Goal: Information Seeking & Learning: Find specific fact

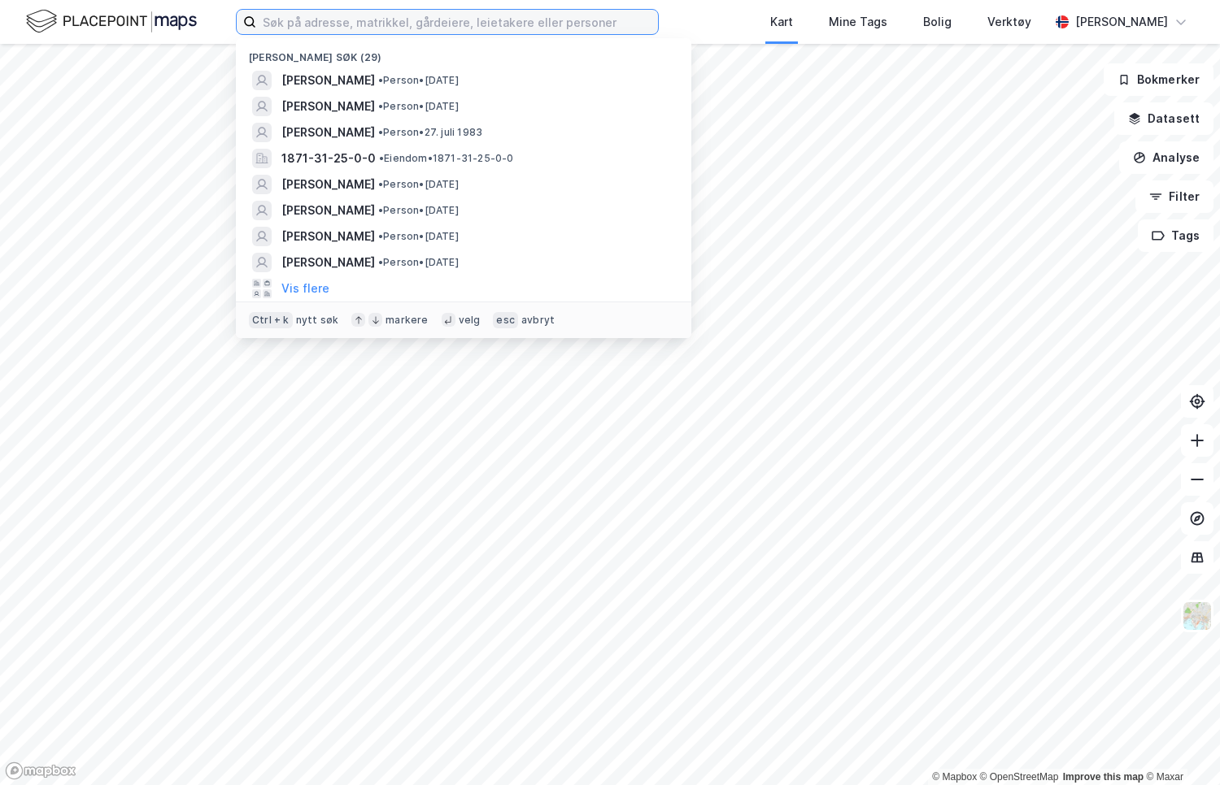
click at [389, 21] on input at bounding box center [457, 22] width 402 height 24
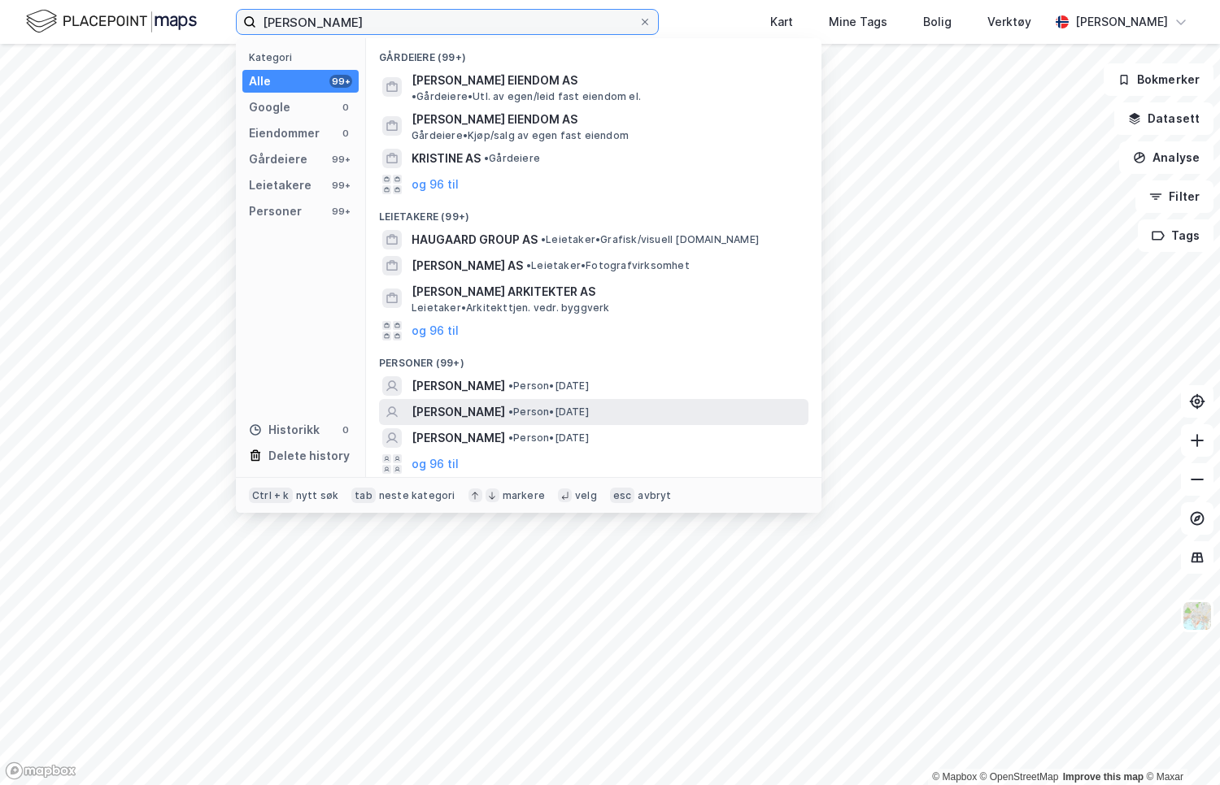
type input "[PERSON_NAME]"
click at [483, 402] on span "[PERSON_NAME]" at bounding box center [458, 412] width 94 height 20
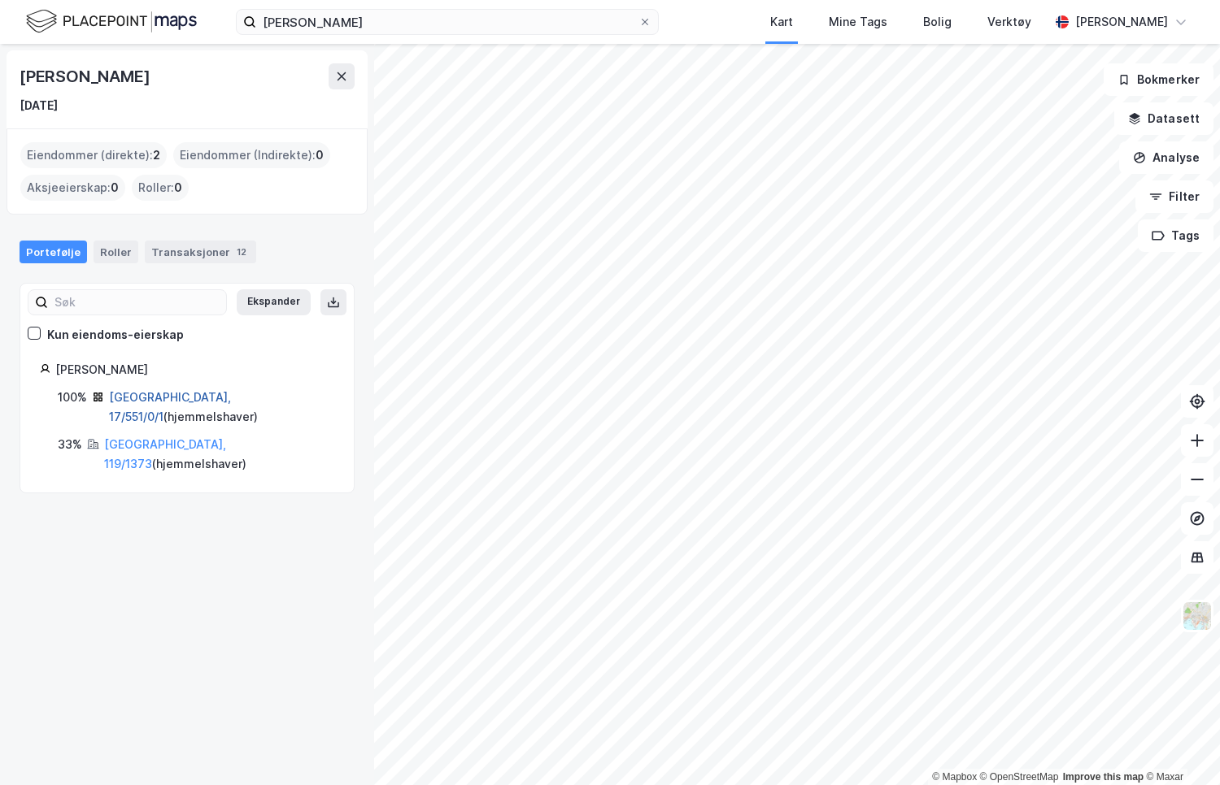
click at [150, 395] on link "[GEOGRAPHIC_DATA], 17/551/0/1" at bounding box center [170, 406] width 122 height 33
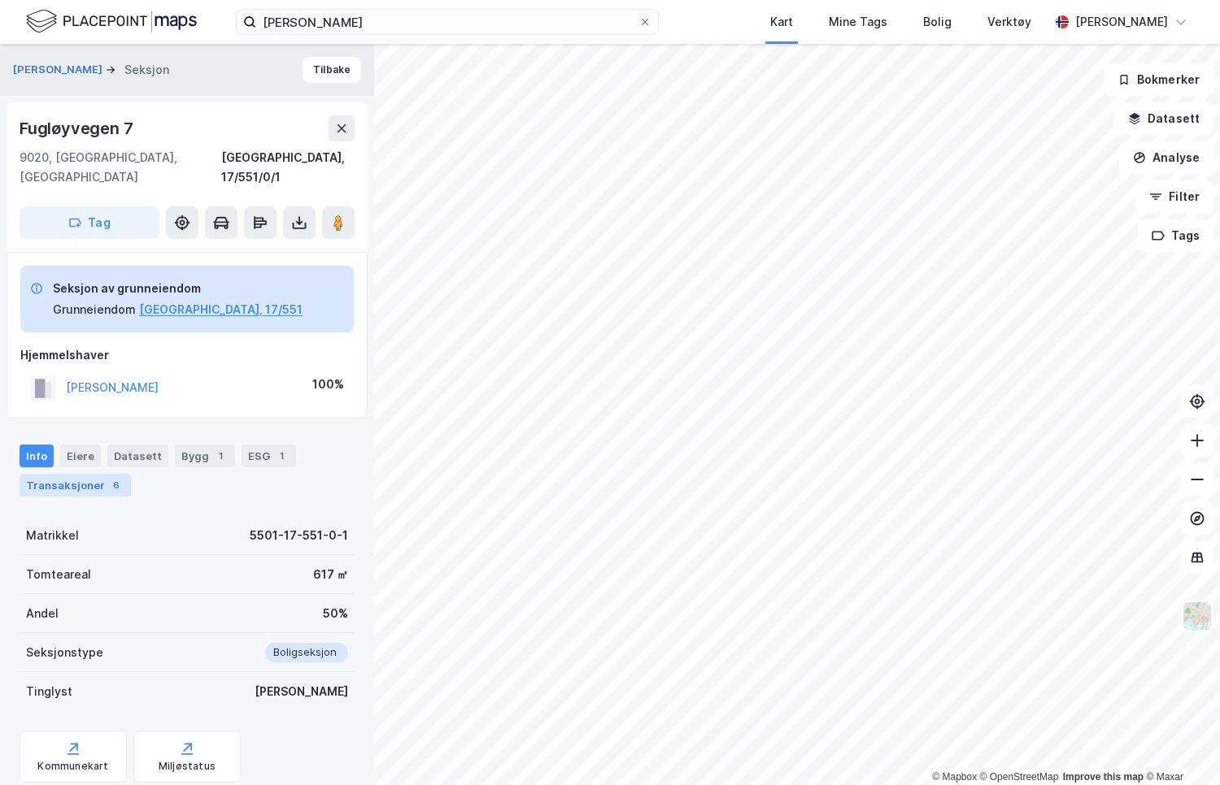
click at [87, 474] on div "Transaksjoner 6" at bounding box center [75, 485] width 111 height 23
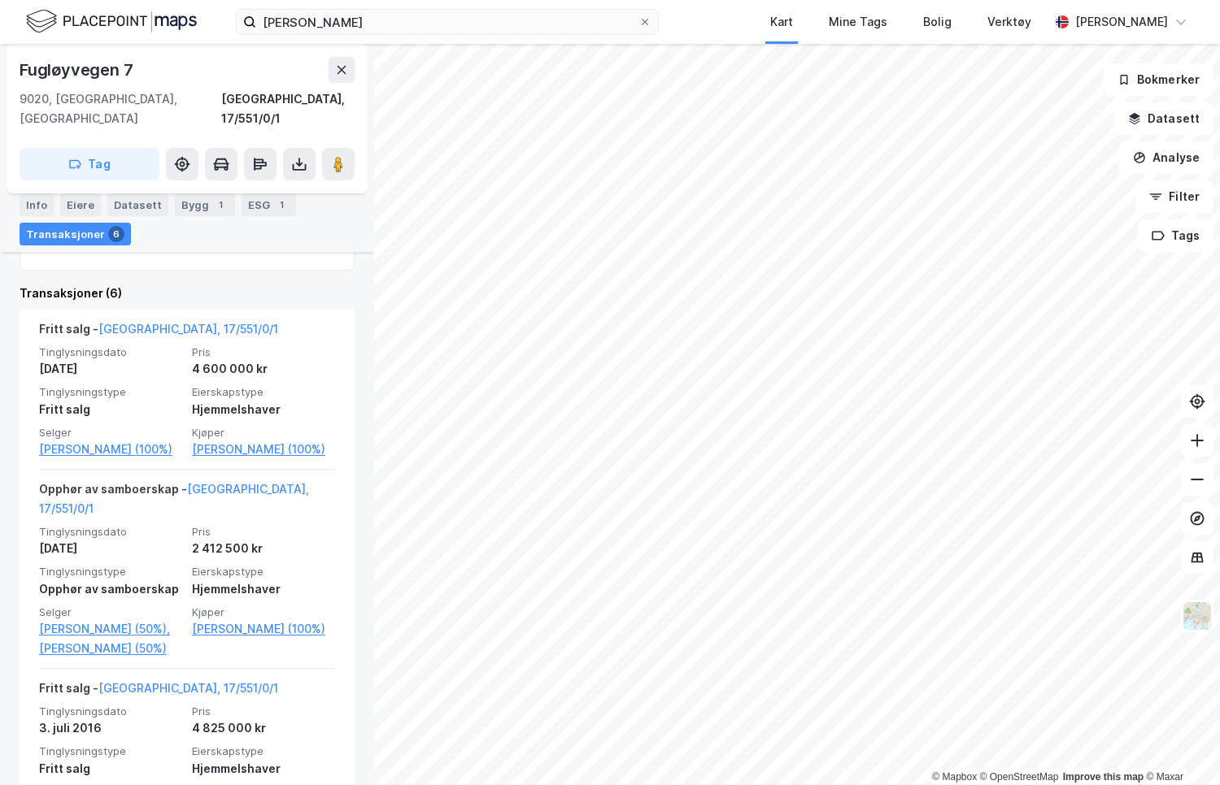
scroll to position [503, 0]
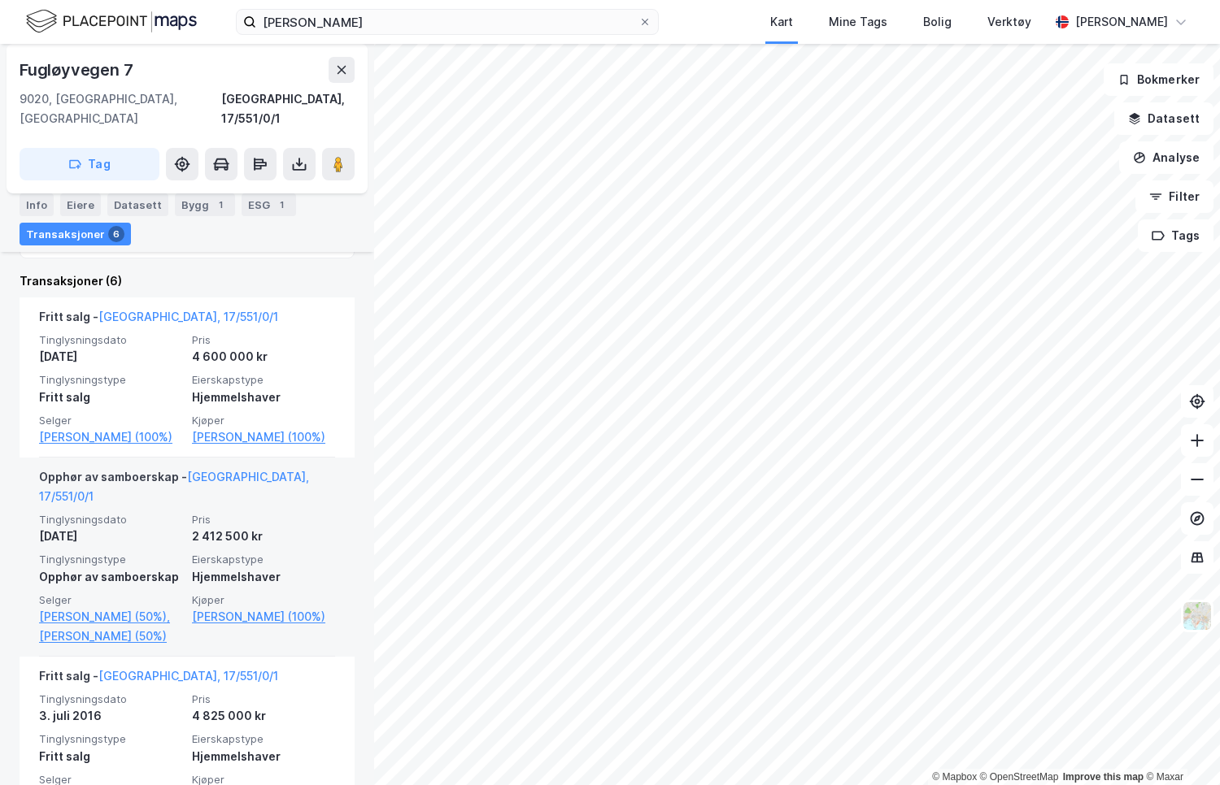
click at [231, 463] on div "Opphør av samboerskap - [GEOGRAPHIC_DATA], 17/551/0/1 Tinglysningsdato [DATE] P…" at bounding box center [187, 557] width 296 height 199
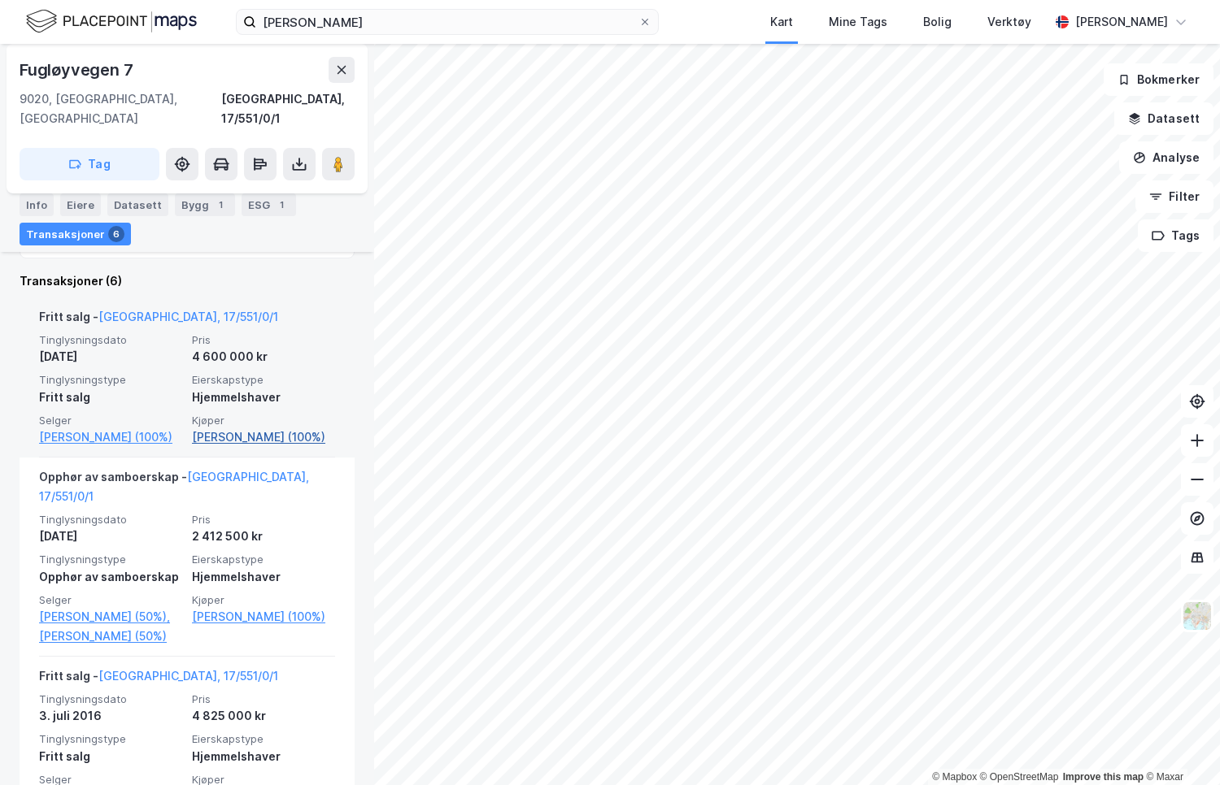
click at [198, 433] on link "[PERSON_NAME] (100%)" at bounding box center [263, 438] width 143 height 20
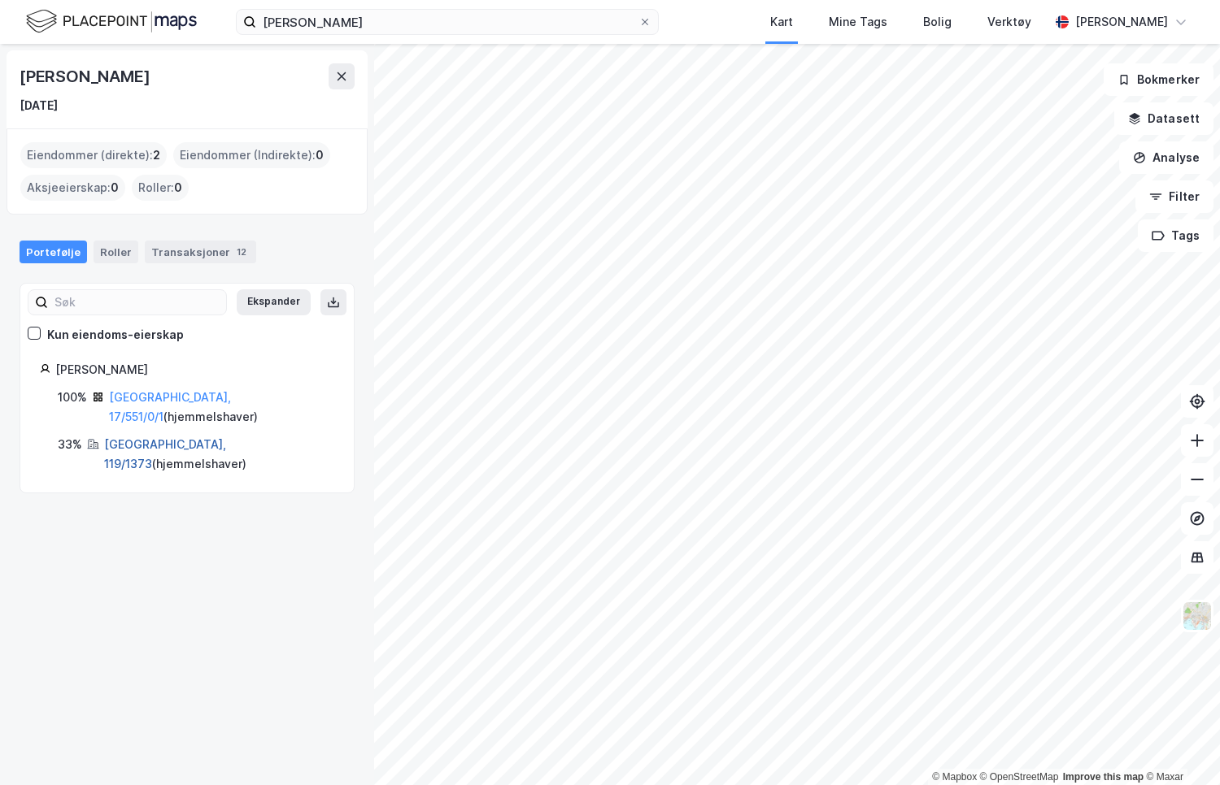
click at [138, 437] on link "[GEOGRAPHIC_DATA], 119/1373" at bounding box center [165, 453] width 122 height 33
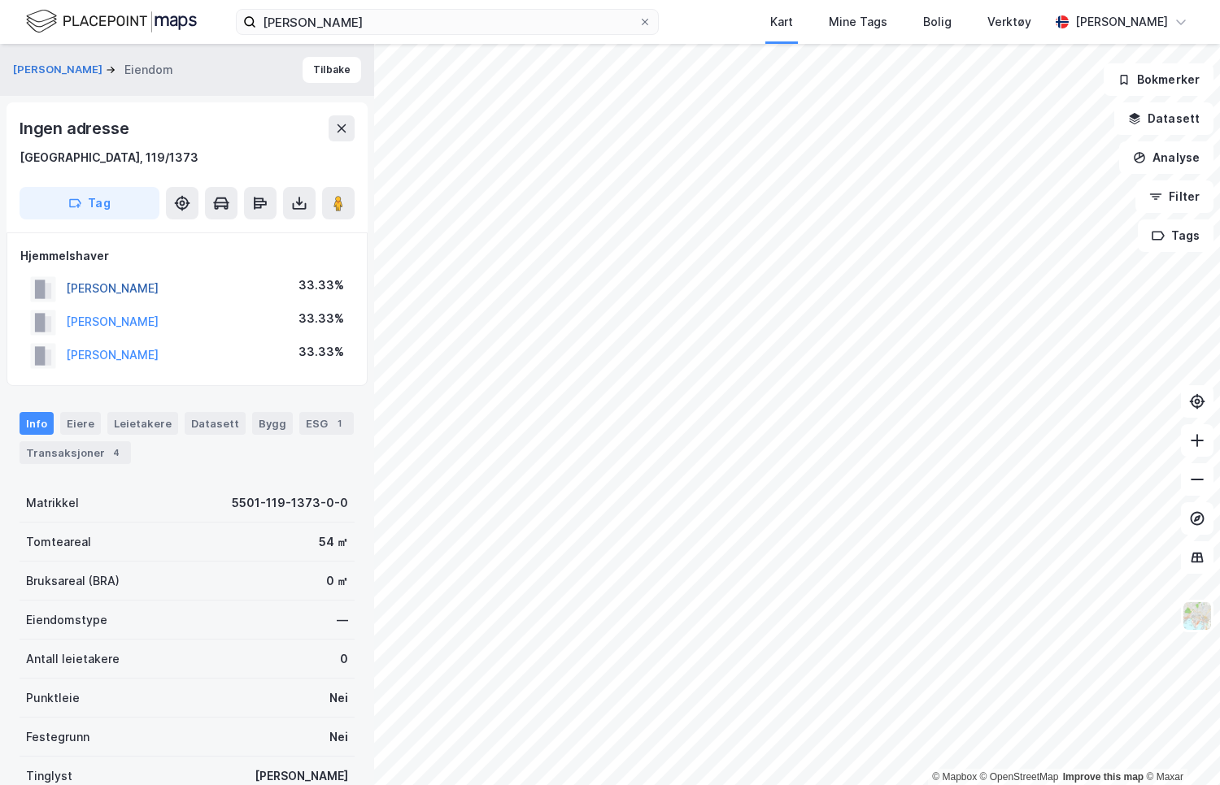
click at [0, 0] on button "[PERSON_NAME]" at bounding box center [0, 0] width 0 height 0
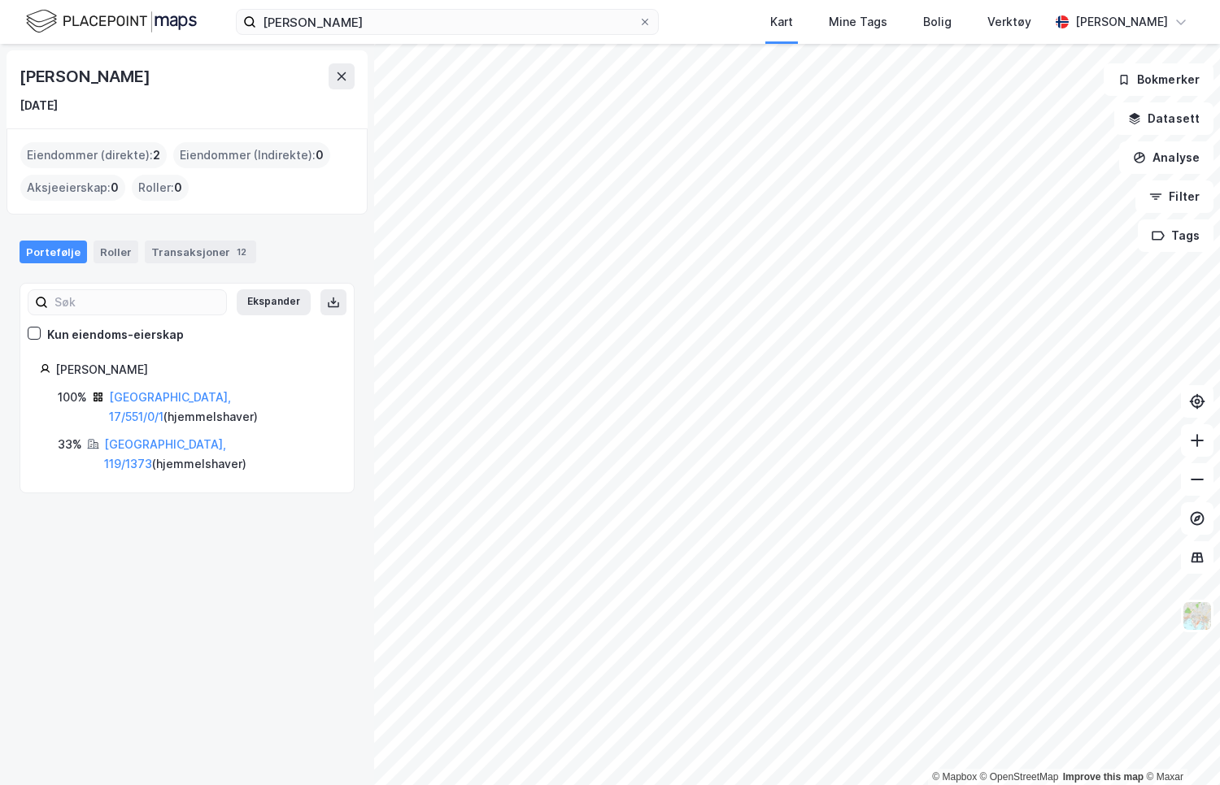
click at [184, 269] on div "Portefølje Roller Transaksjoner 12" at bounding box center [187, 245] width 374 height 49
click at [182, 259] on div "Transaksjoner 12" at bounding box center [200, 252] width 111 height 23
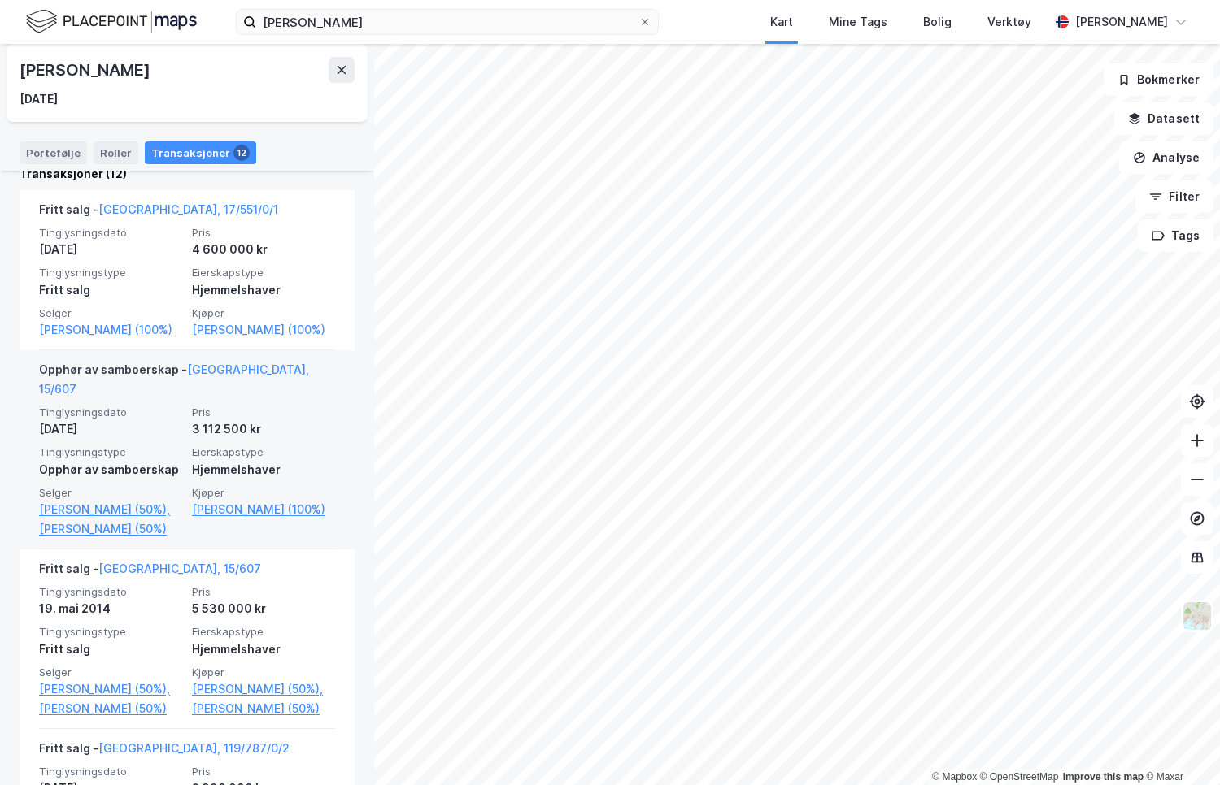
scroll to position [407, 0]
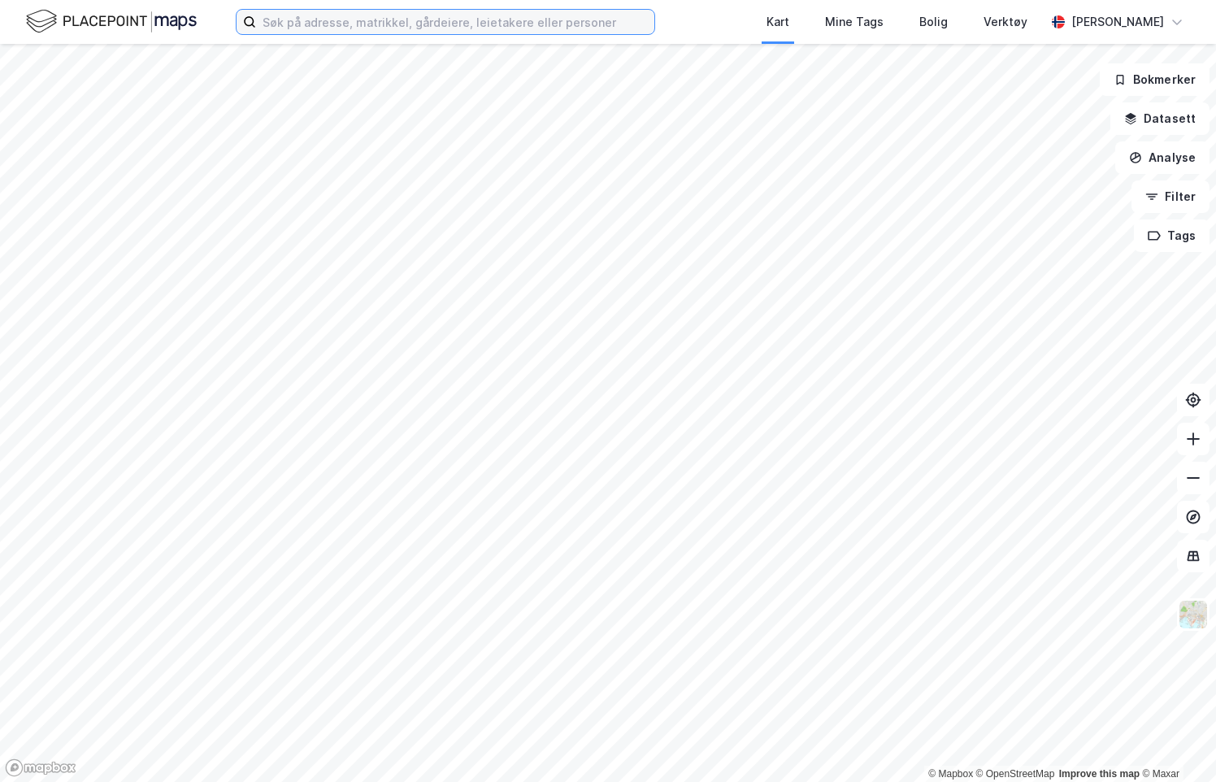
click at [340, 11] on input at bounding box center [455, 22] width 398 height 24
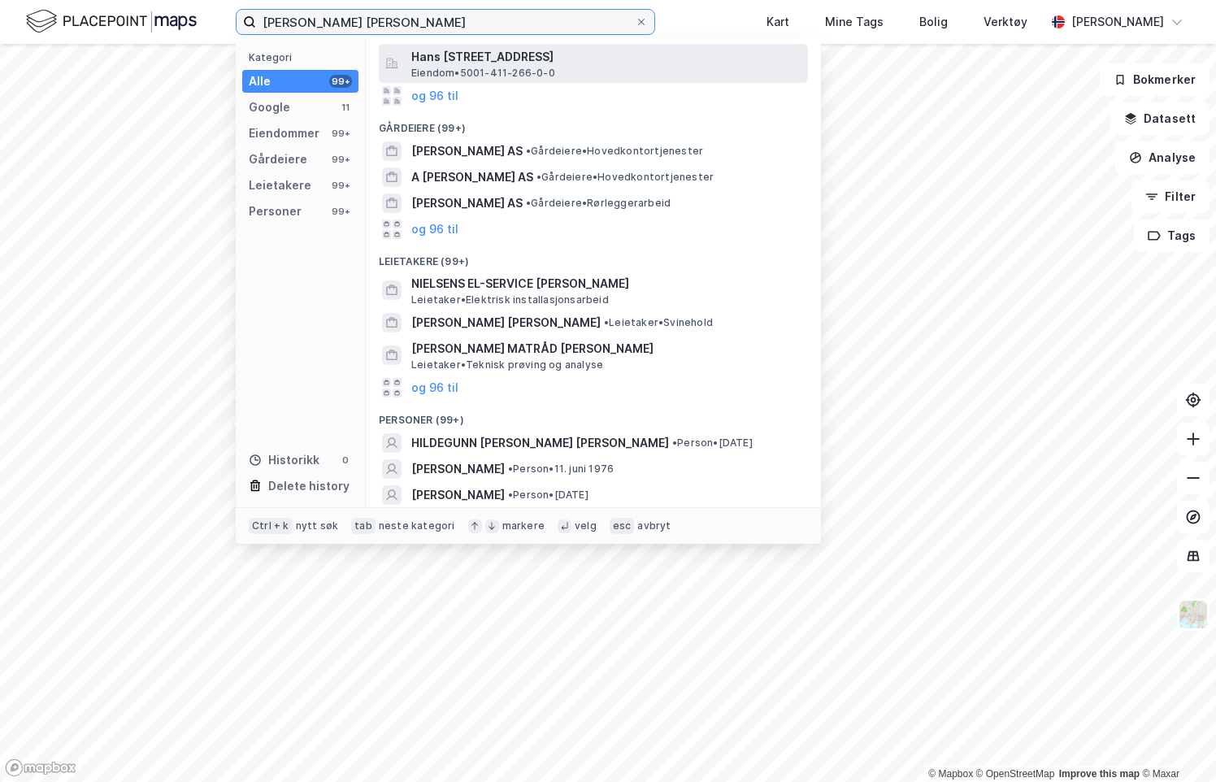
scroll to position [261, 0]
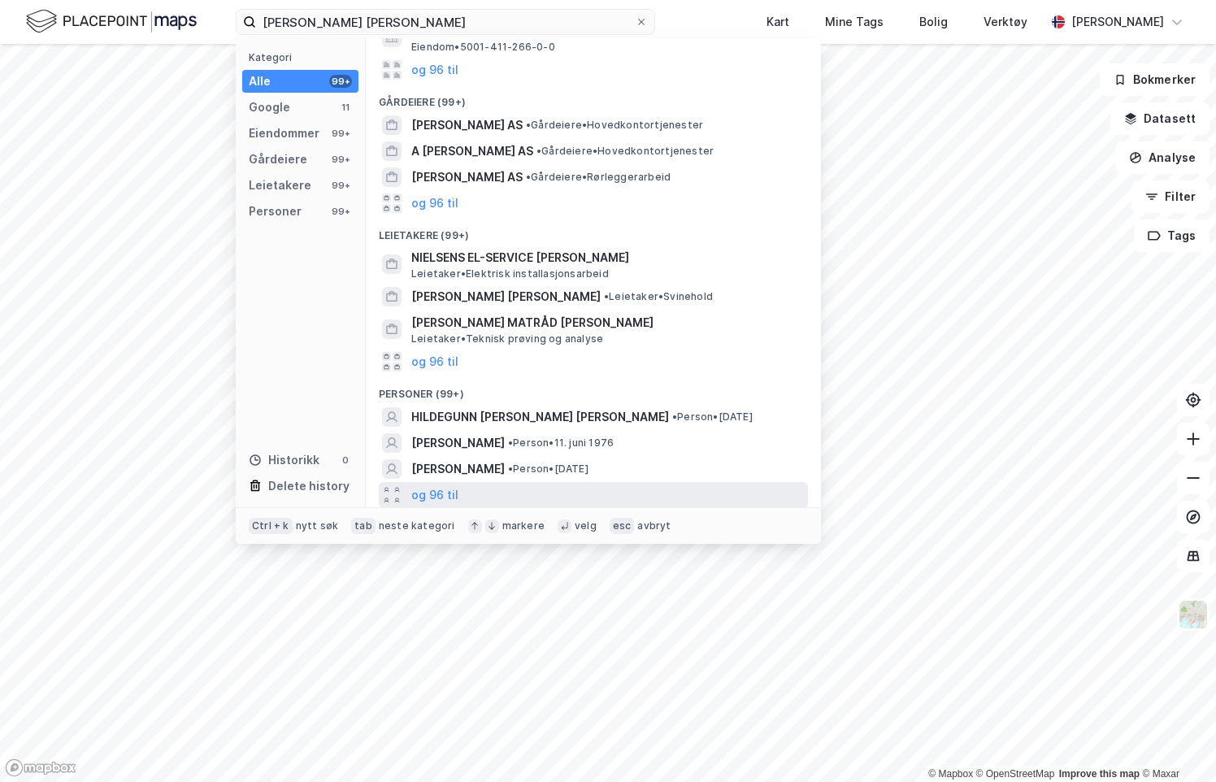
click at [464, 489] on div "og 96 til" at bounding box center [593, 495] width 429 height 26
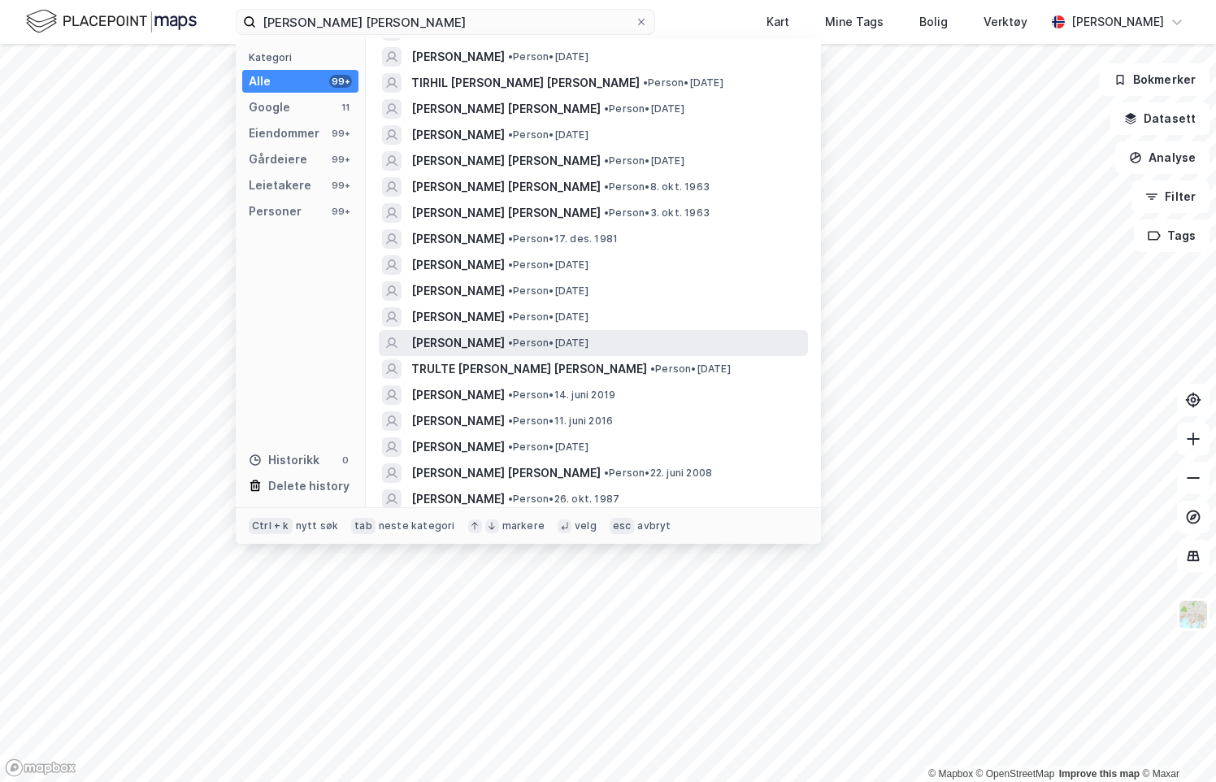
scroll to position [830, 0]
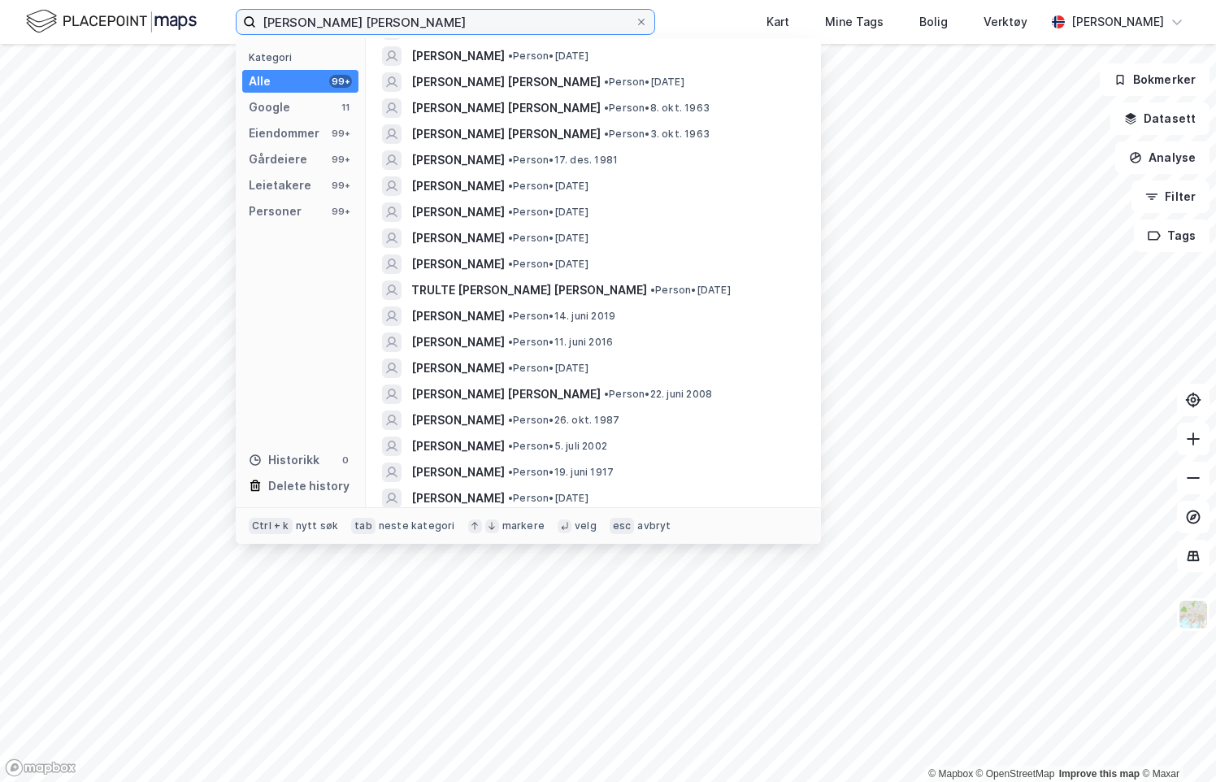
drag, startPoint x: 426, startPoint y: 17, endPoint x: 170, endPoint y: -10, distance: 257.5
click at [170, 0] on html "Hanssen Nielsen Kategori Alle 99+ Google 11 Eiendommer 99+ Gårdeiere 99+ Leieta…" at bounding box center [608, 391] width 1216 height 782
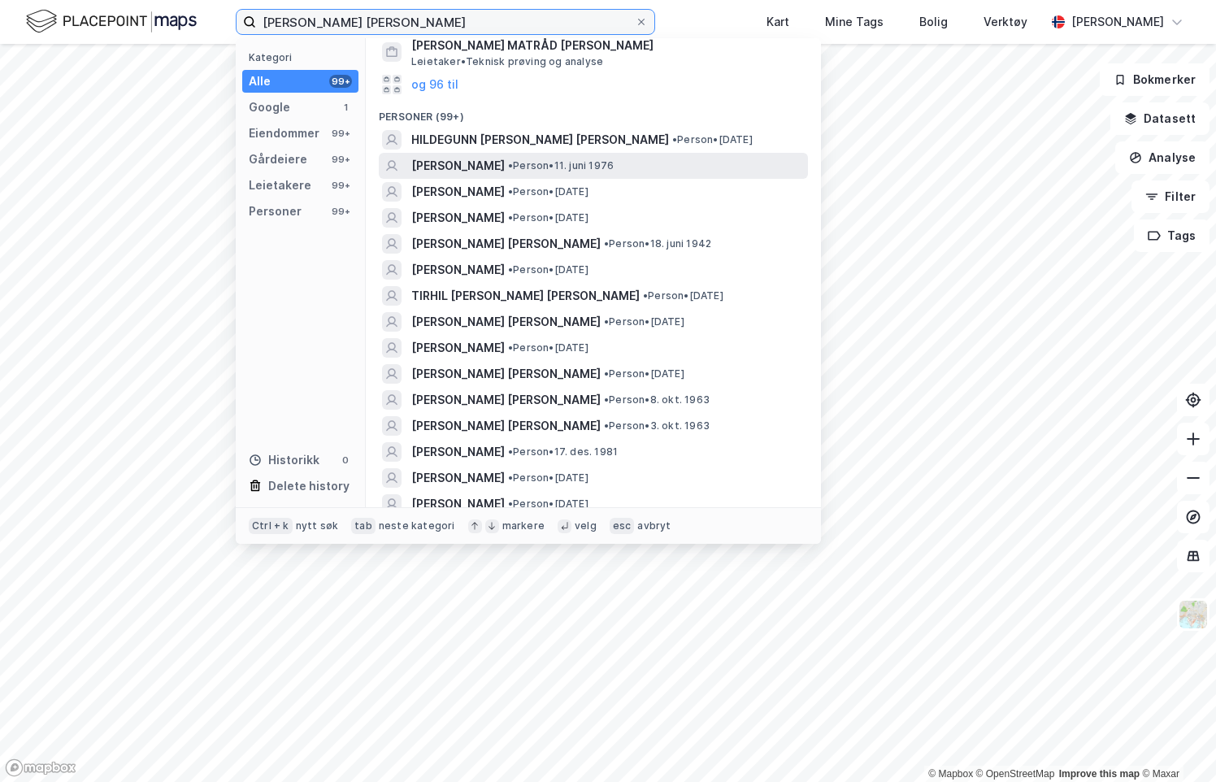
scroll to position [488, 0]
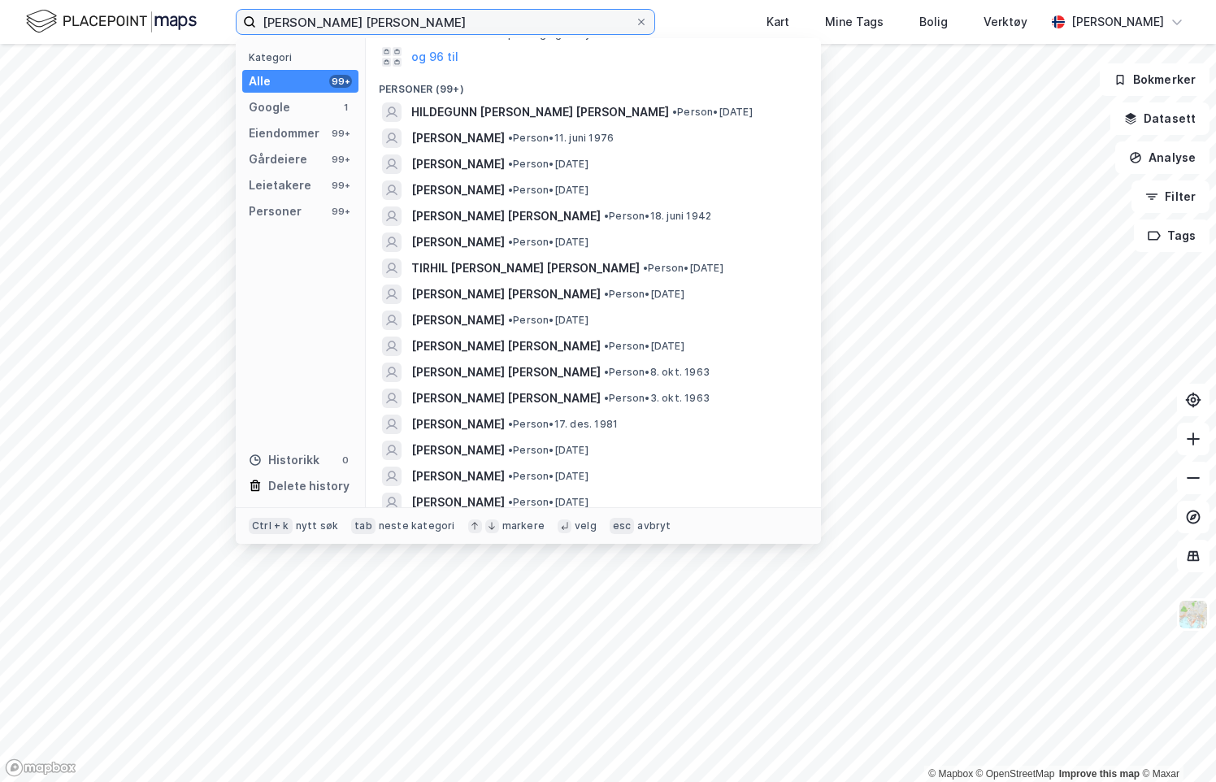
drag, startPoint x: 367, startPoint y: 17, endPoint x: 102, endPoint y: 11, distance: 265.1
click at [124, 11] on div "Nielsen Hanssen Kategori Alle 99+ Google 1 Eiendommer 99+ Gårdeiere 99+ Leietak…" at bounding box center [608, 22] width 1216 height 44
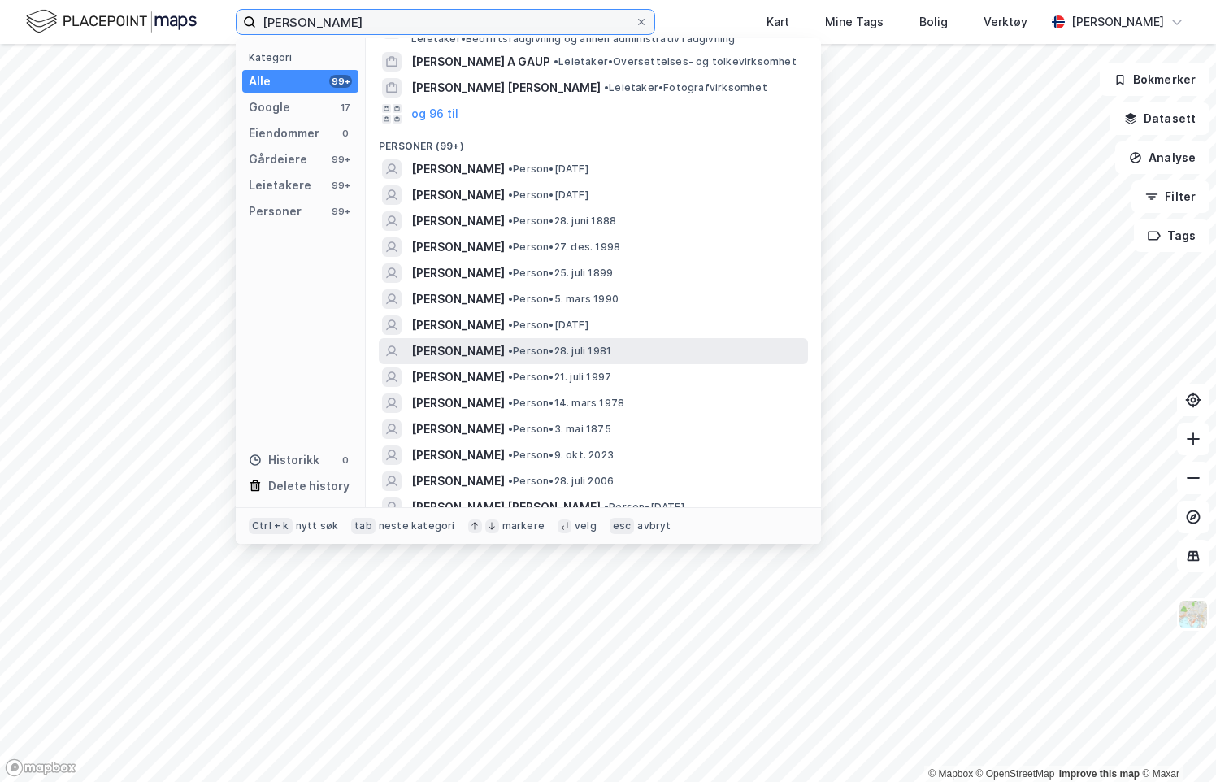
scroll to position [244, 0]
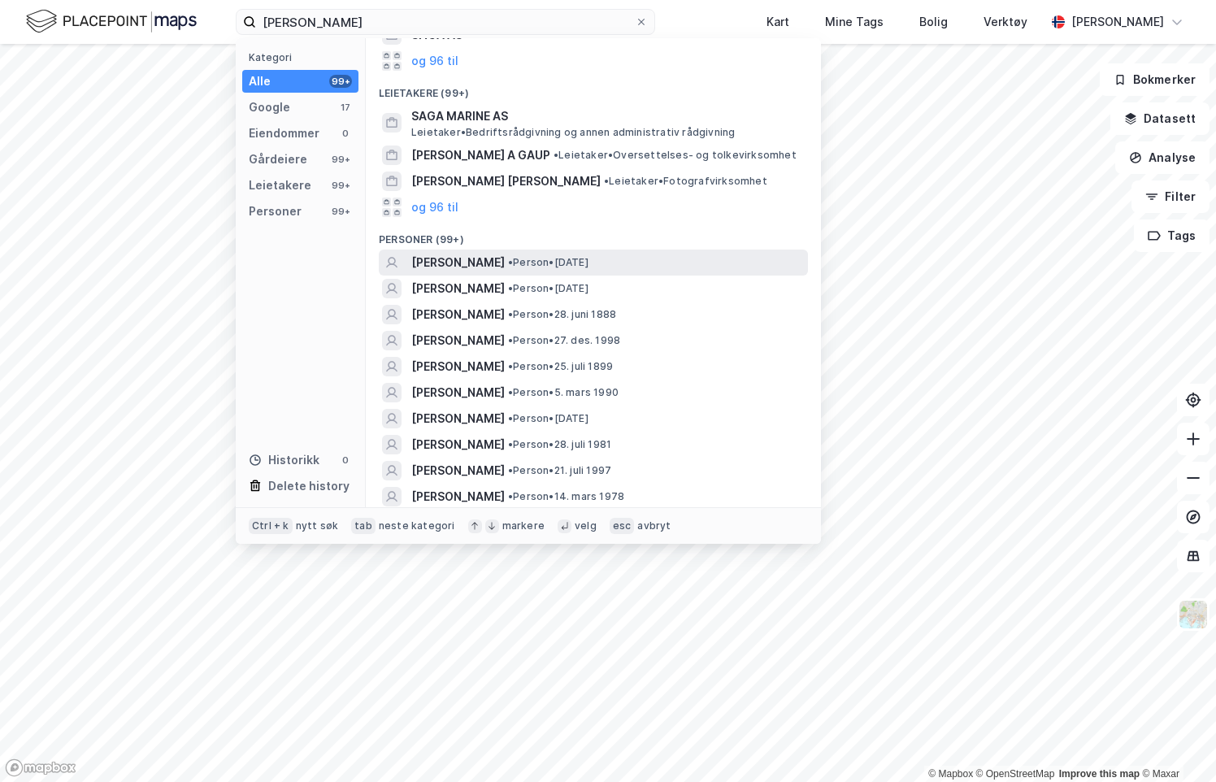
click at [589, 261] on span "• Person • 11. apr. 1995" at bounding box center [548, 262] width 80 height 13
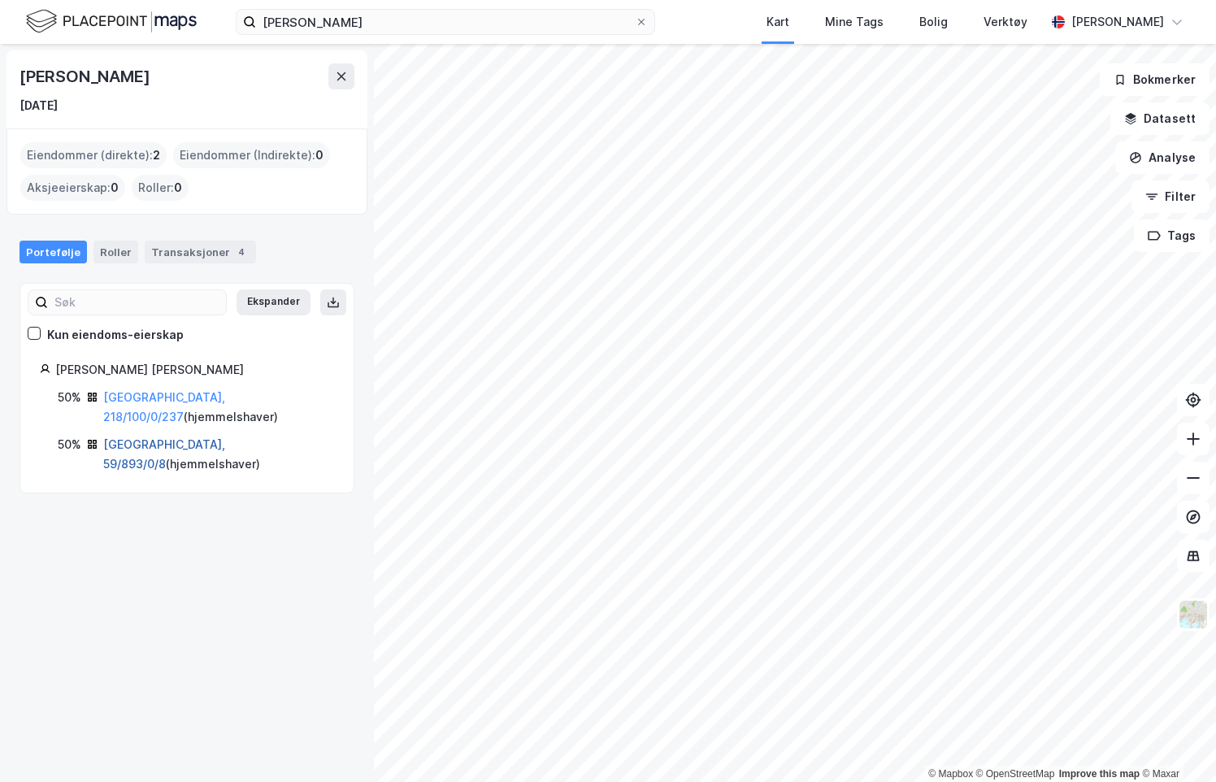
click at [171, 437] on link "Stavanger, 59/893/0/8" at bounding box center [164, 453] width 122 height 33
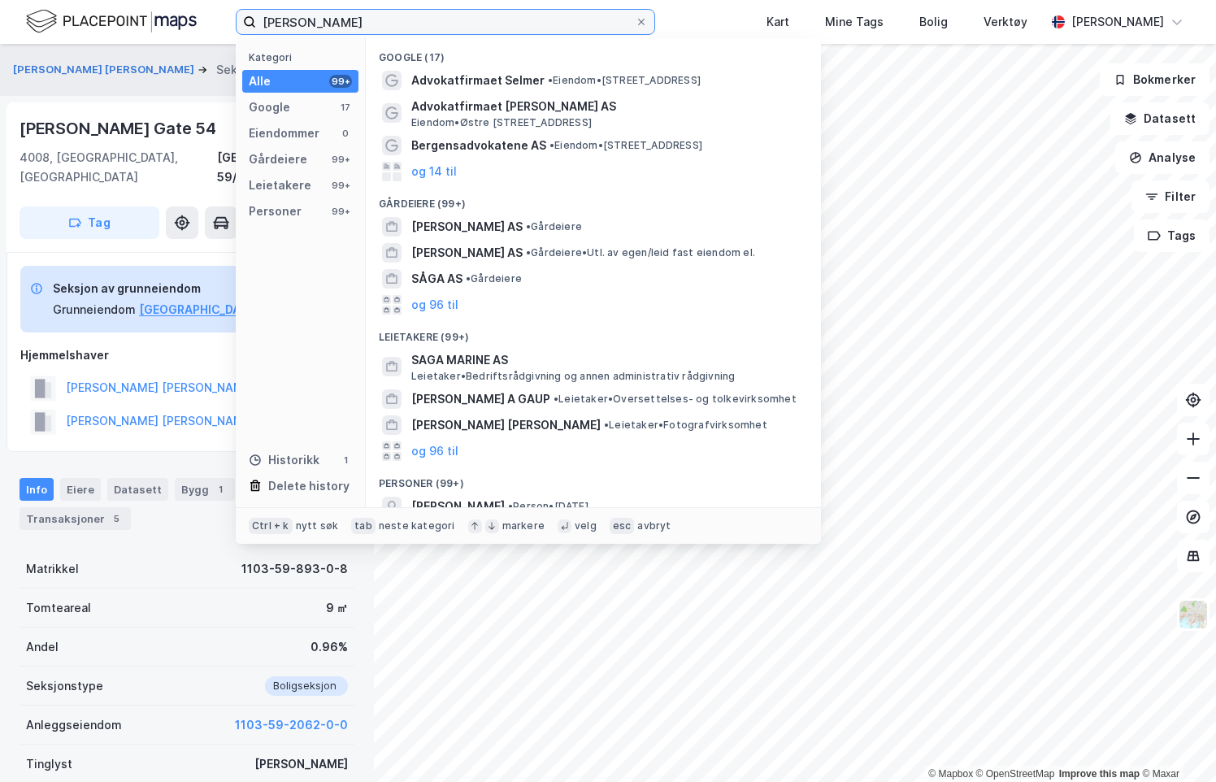
drag, startPoint x: 437, startPoint y: 20, endPoint x: 124, endPoint y: -6, distance: 314.0
click at [124, 0] on html "Sara Marie Hanssen Kategori Alle 99+ Google 17 Eiendommer 0 Gårdeiere 99+ Leiet…" at bounding box center [608, 391] width 1216 height 782
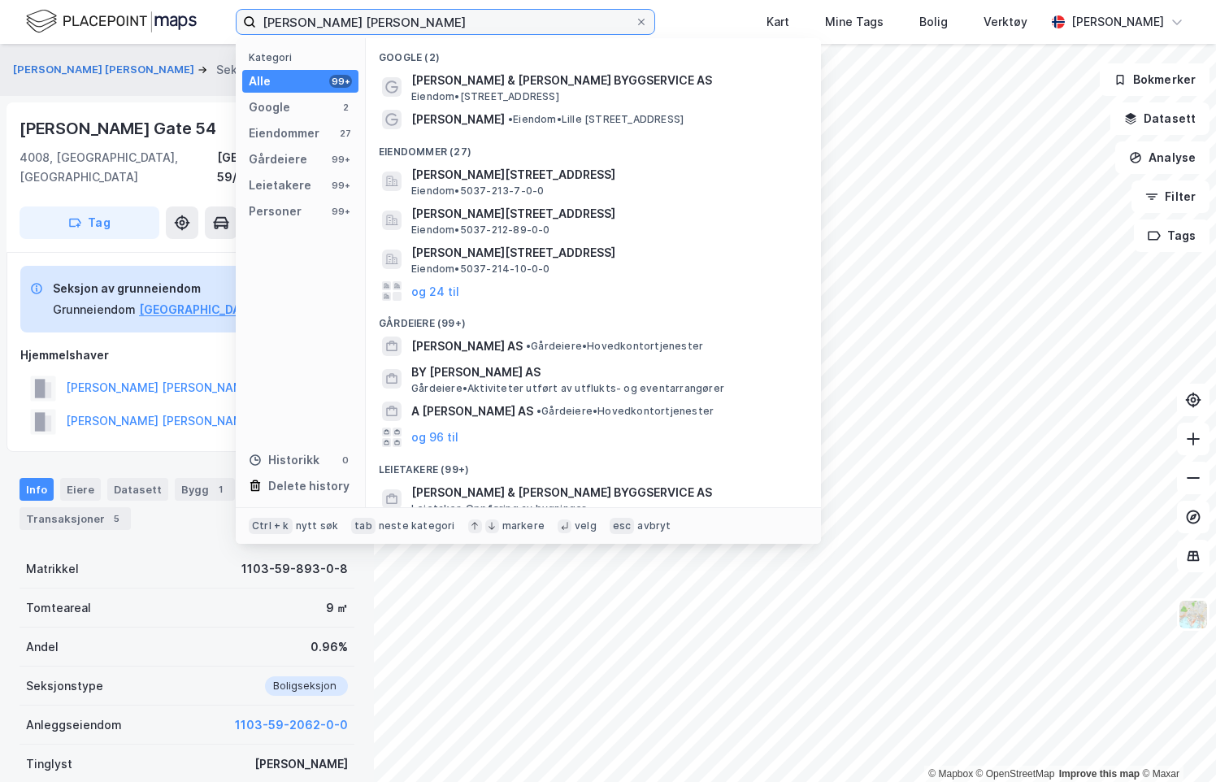
click at [322, 17] on input "Solberg Nilsen" at bounding box center [445, 22] width 379 height 24
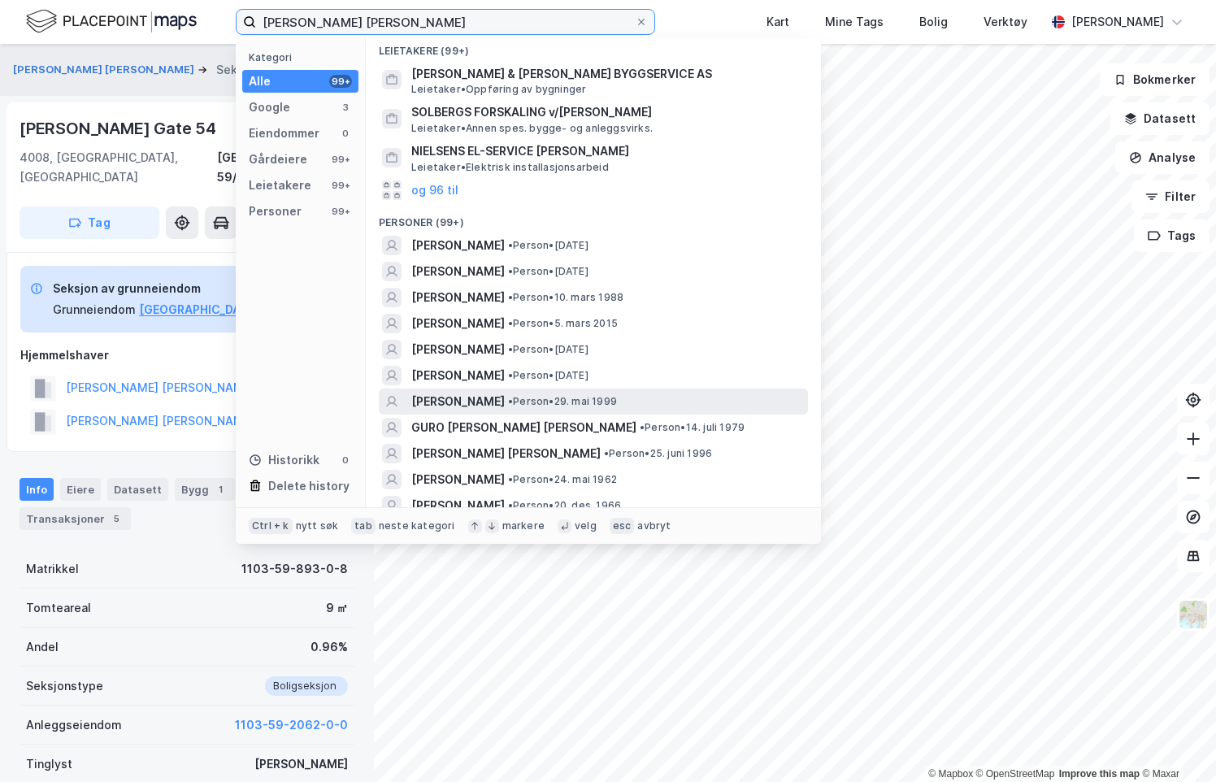
scroll to position [325, 0]
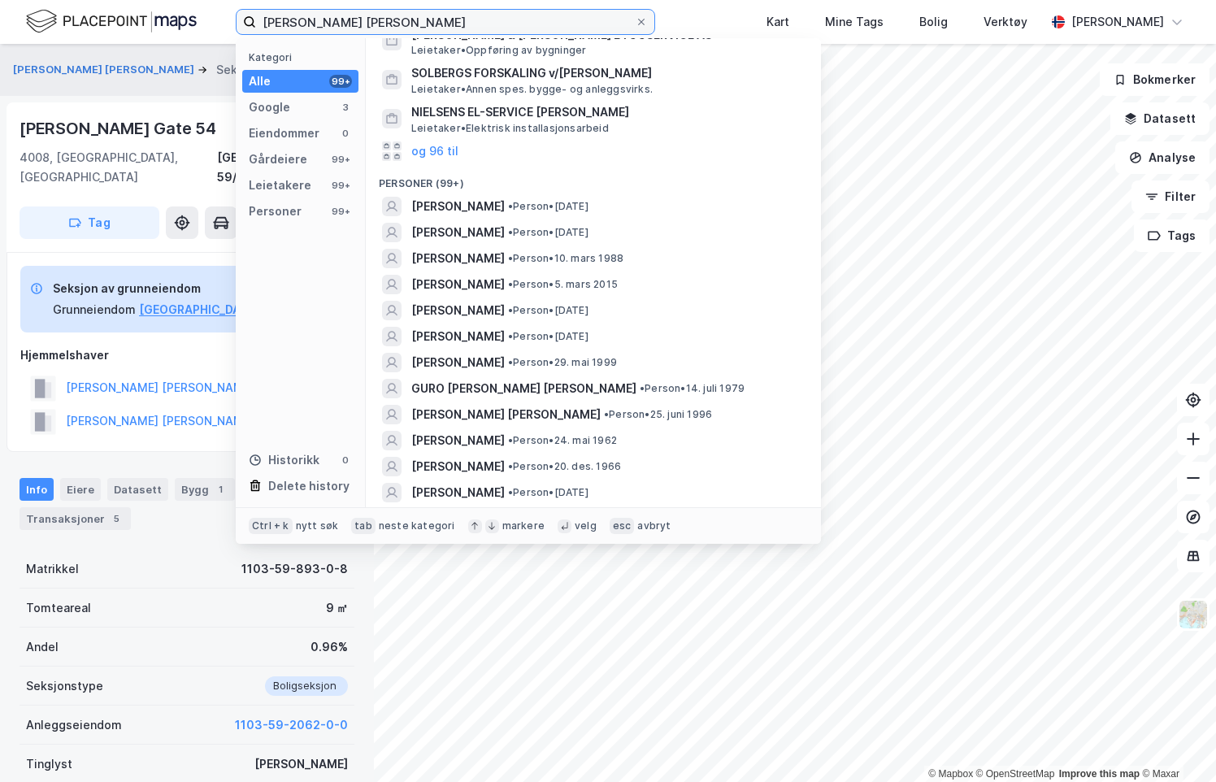
drag, startPoint x: 307, startPoint y: 24, endPoint x: 224, endPoint y: 19, distance: 83.9
click at [224, 19] on div "Solberg Nielsen Kategori Alle 99+ Google 3 Eiendommer 0 Gårdeiere 99+ Leietaker…" at bounding box center [608, 22] width 1216 height 44
drag, startPoint x: 407, startPoint y: 14, endPoint x: 315, endPoint y: 14, distance: 91.9
click at [315, 14] on input "Solberg Nielsen" at bounding box center [445, 22] width 379 height 24
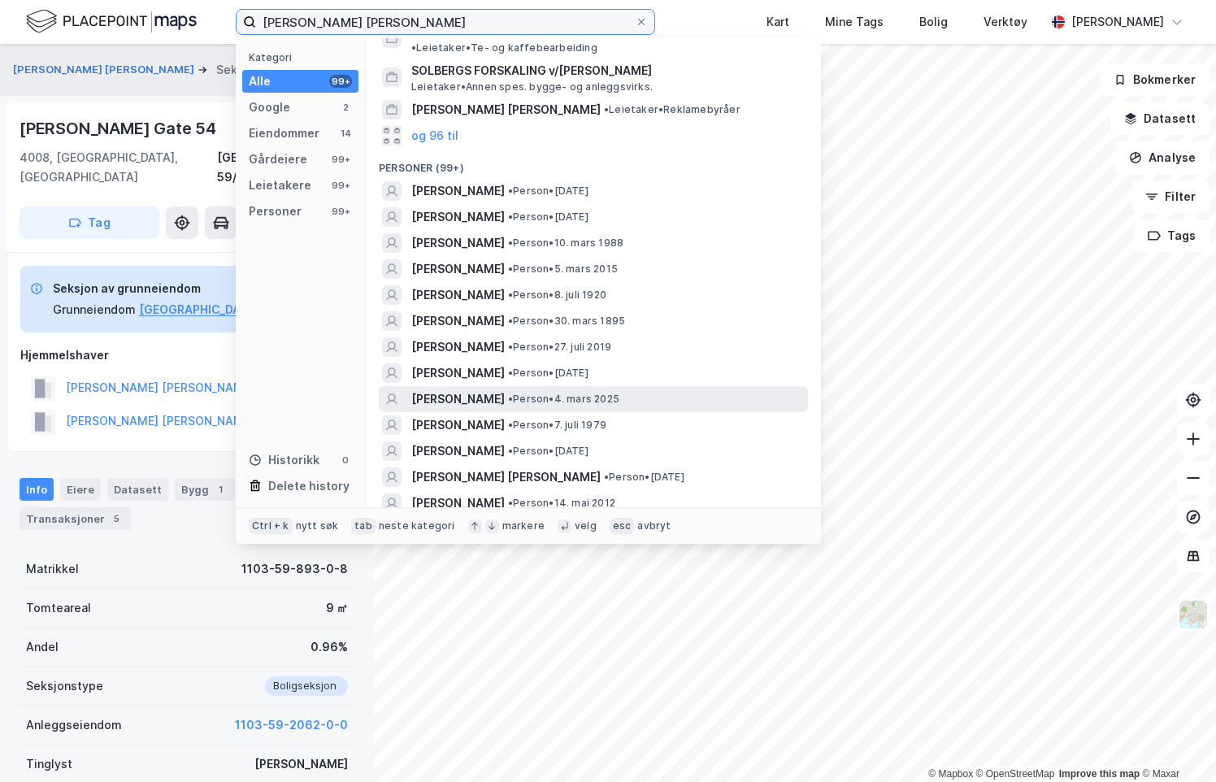
scroll to position [488, 0]
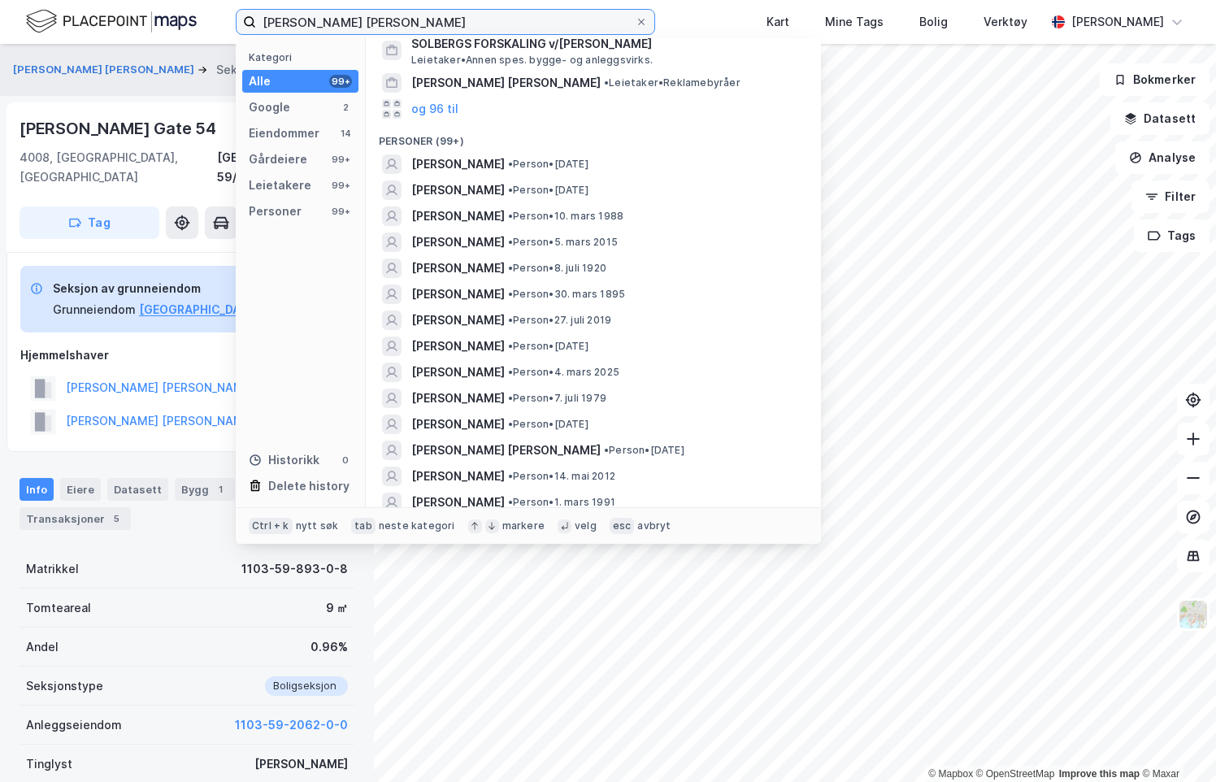
drag, startPoint x: 400, startPoint y: 20, endPoint x: 115, endPoint y: 11, distance: 285.5
click at [115, 11] on div "Solberg Hanssen Kategori Alle 99+ Google 2 Eiendommer 14 Gårdeiere 99+ Leietake…" at bounding box center [608, 22] width 1216 height 44
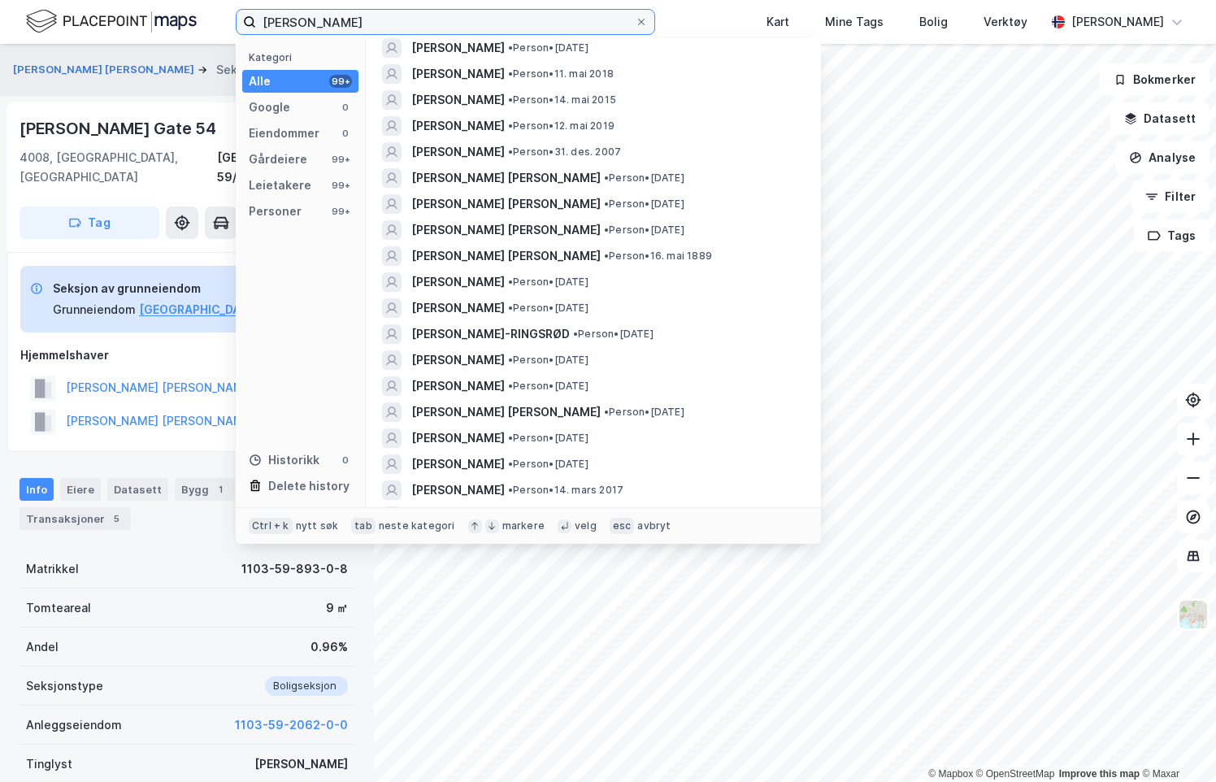
scroll to position [569, 0]
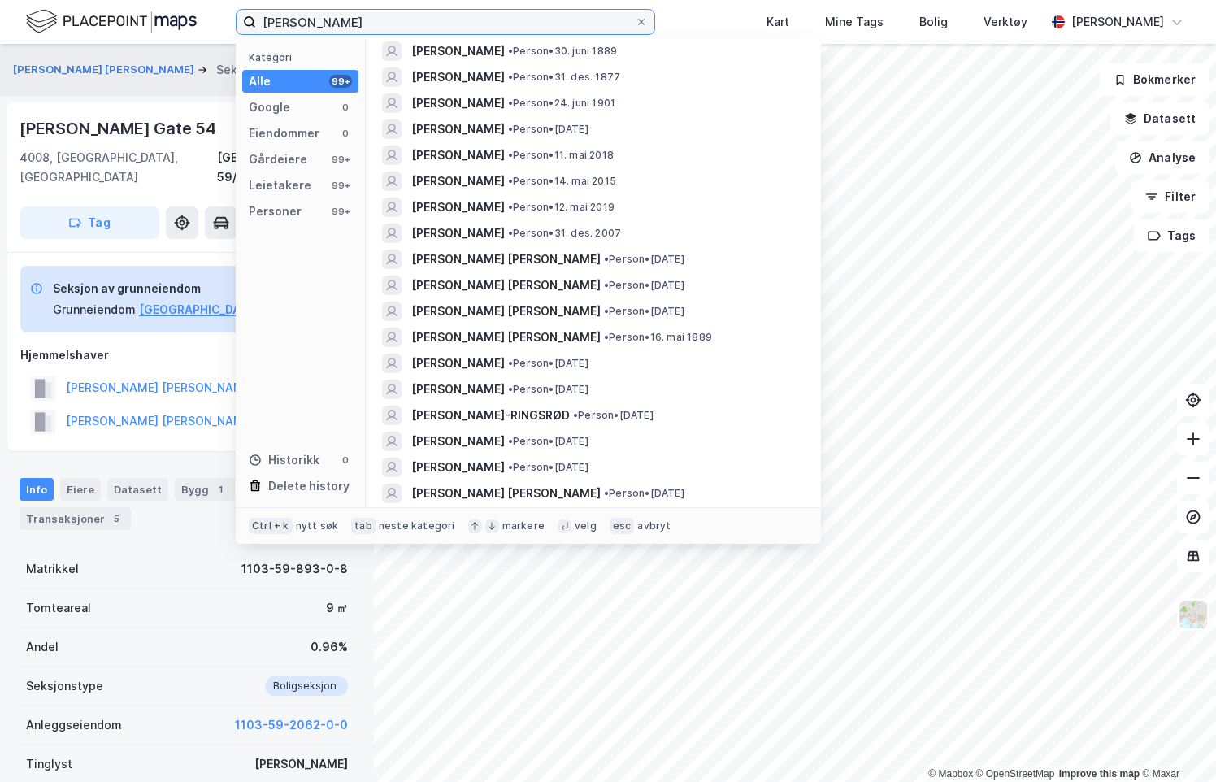
drag, startPoint x: 341, startPoint y: 24, endPoint x: 294, endPoint y: 24, distance: 48.0
click at [294, 24] on input "Sofia Nielsen" at bounding box center [445, 22] width 379 height 24
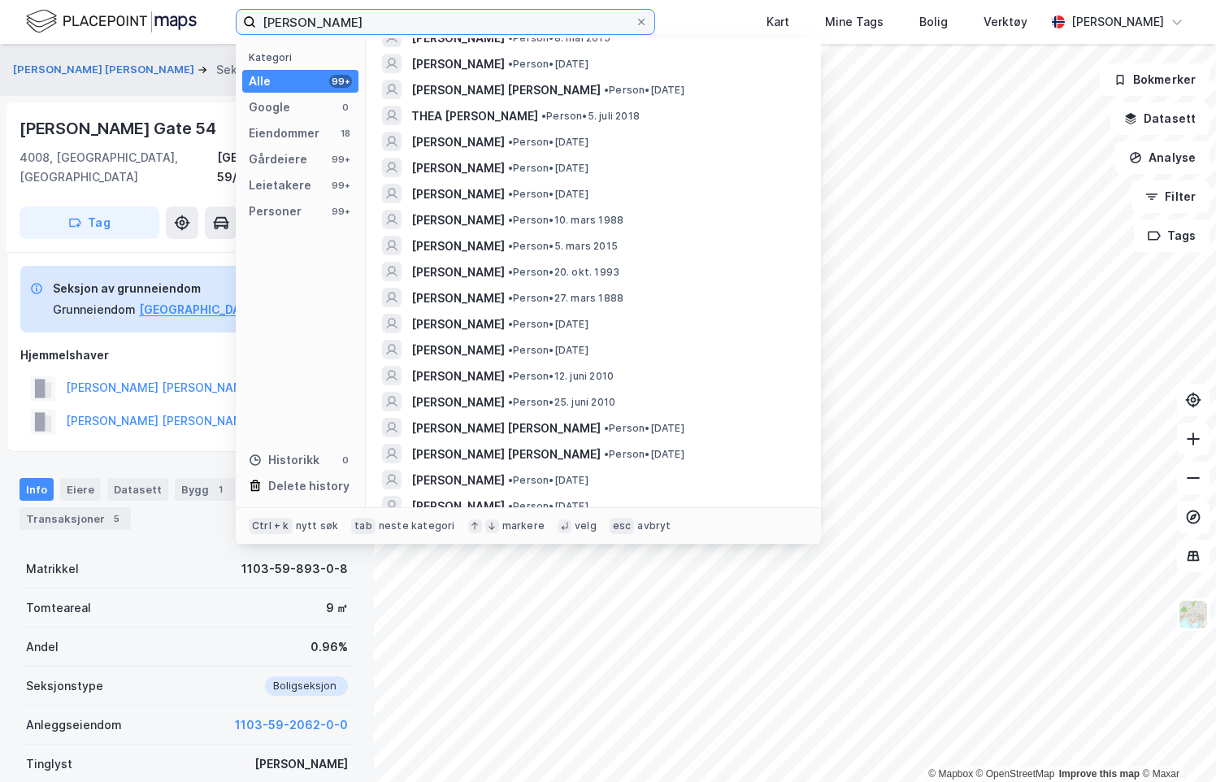
scroll to position [1057, 0]
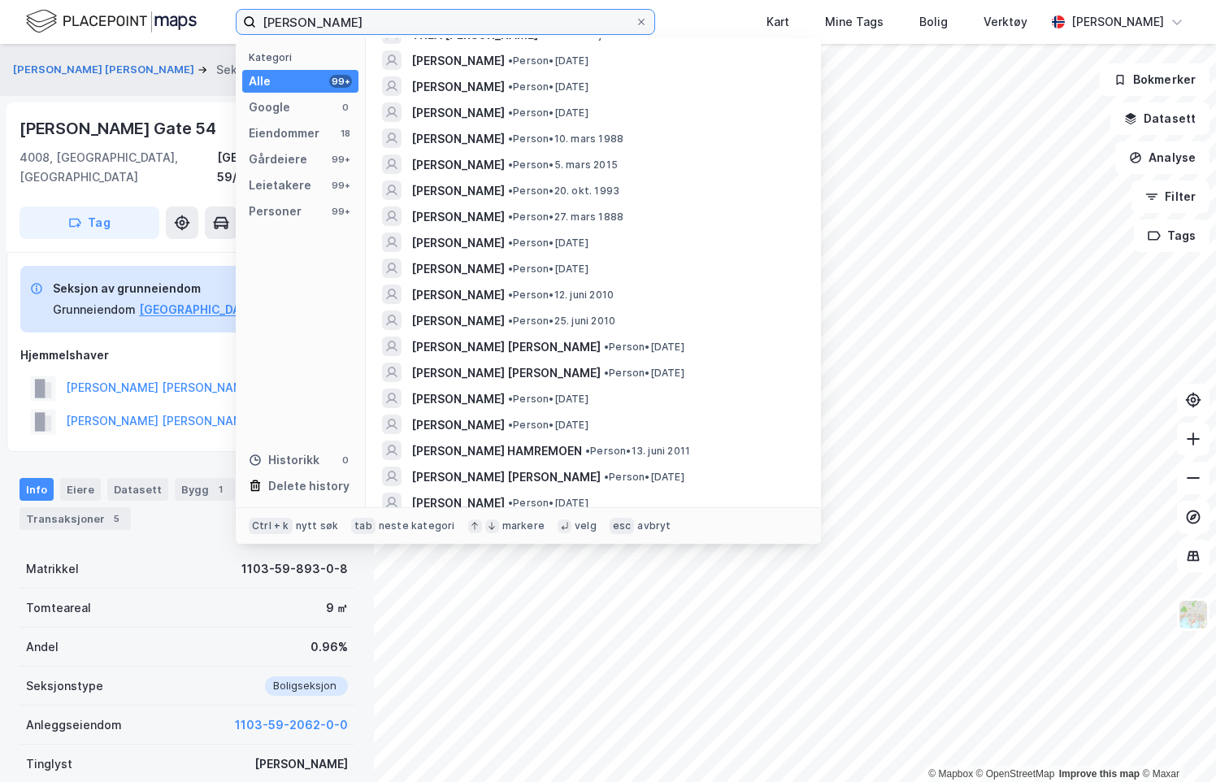
drag, startPoint x: 359, startPoint y: 22, endPoint x: 298, endPoint y: 20, distance: 61.8
click at [298, 20] on input "Sofia Solberg" at bounding box center [445, 22] width 379 height 24
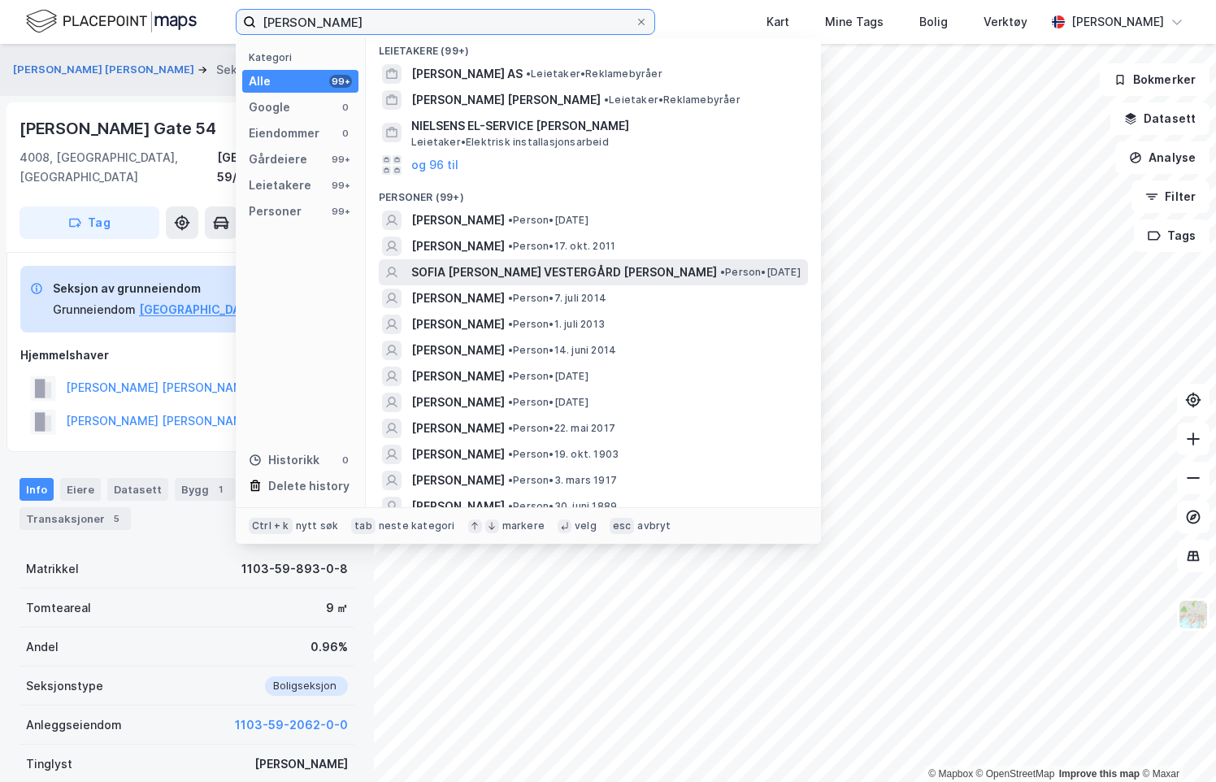
scroll to position [163, 0]
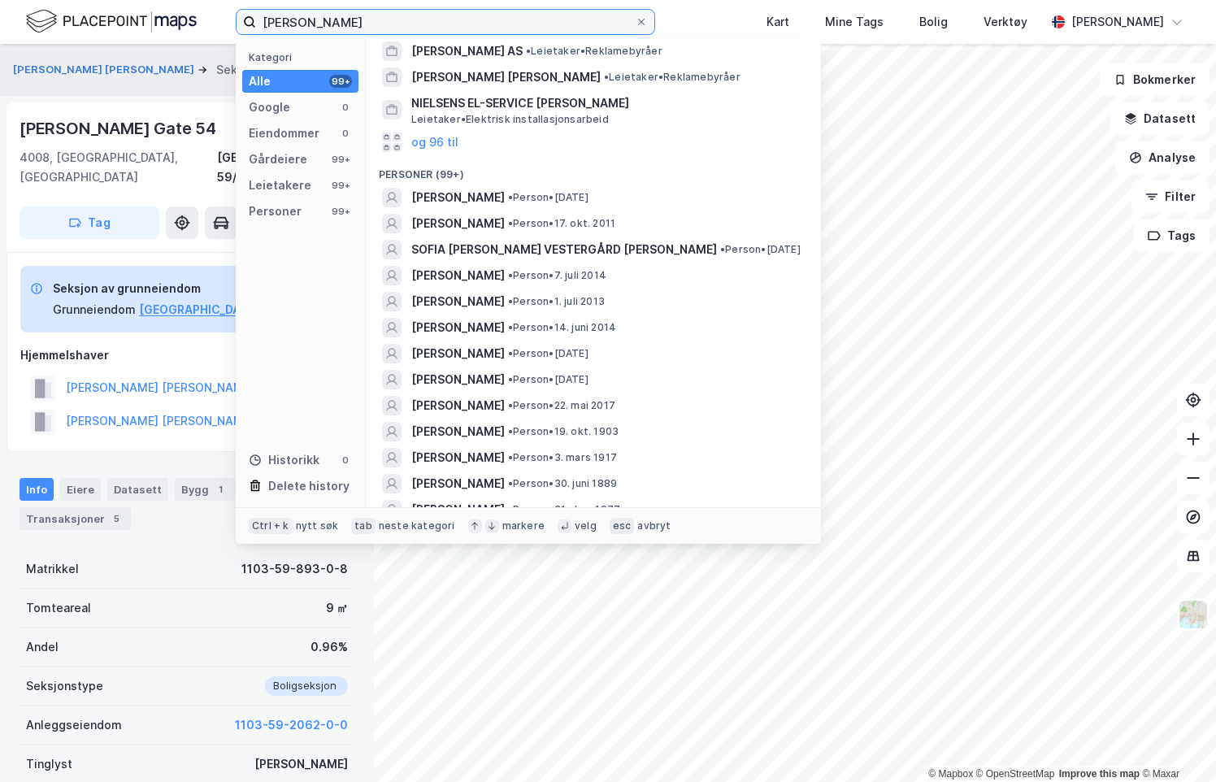
drag, startPoint x: 348, startPoint y: 17, endPoint x: 494, endPoint y: 27, distance: 146.7
click at [494, 27] on input "Sofia Hanssen Nielsen" at bounding box center [445, 22] width 379 height 24
type input "Sofia Hanssen"
